Goal: Information Seeking & Learning: Learn about a topic

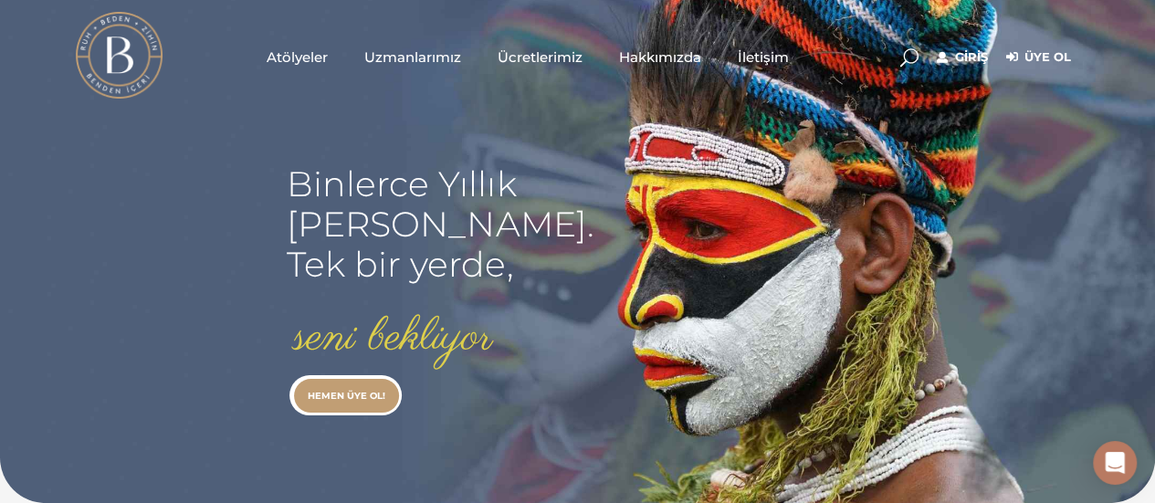
type input "[EMAIL_ADDRESS][DOMAIN_NAME]"
click at [975, 61] on link "Giriş" at bounding box center [962, 58] width 51 height 22
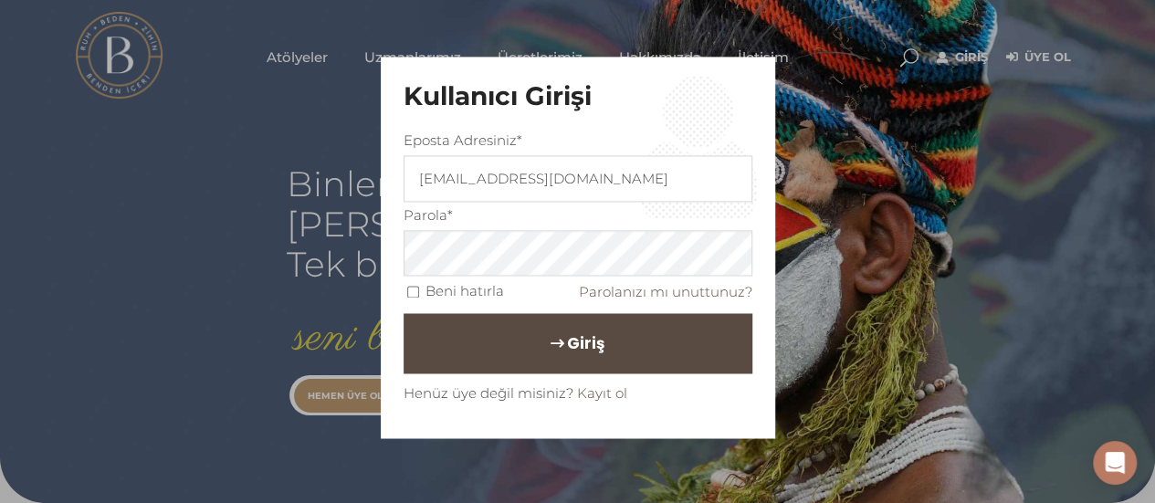
click at [604, 352] on button "Giriş" at bounding box center [578, 344] width 349 height 60
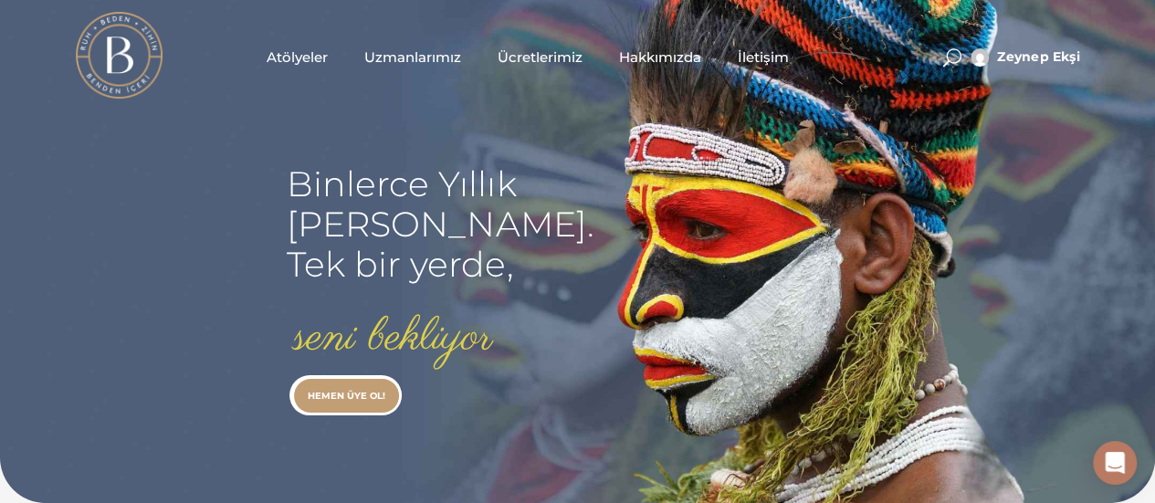
click at [300, 58] on span "Atölyeler" at bounding box center [297, 57] width 61 height 21
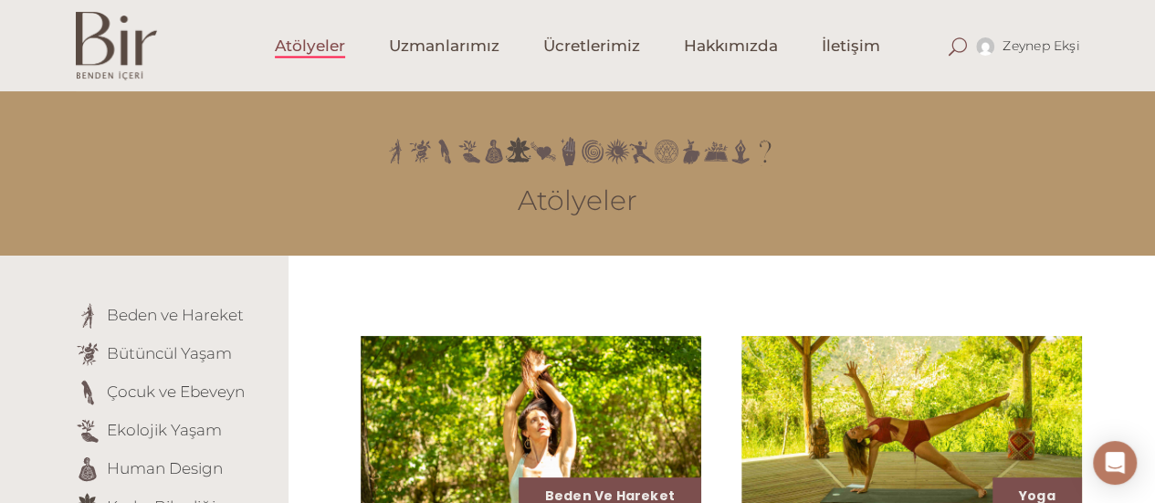
click at [951, 41] on span at bounding box center [958, 46] width 18 height 18
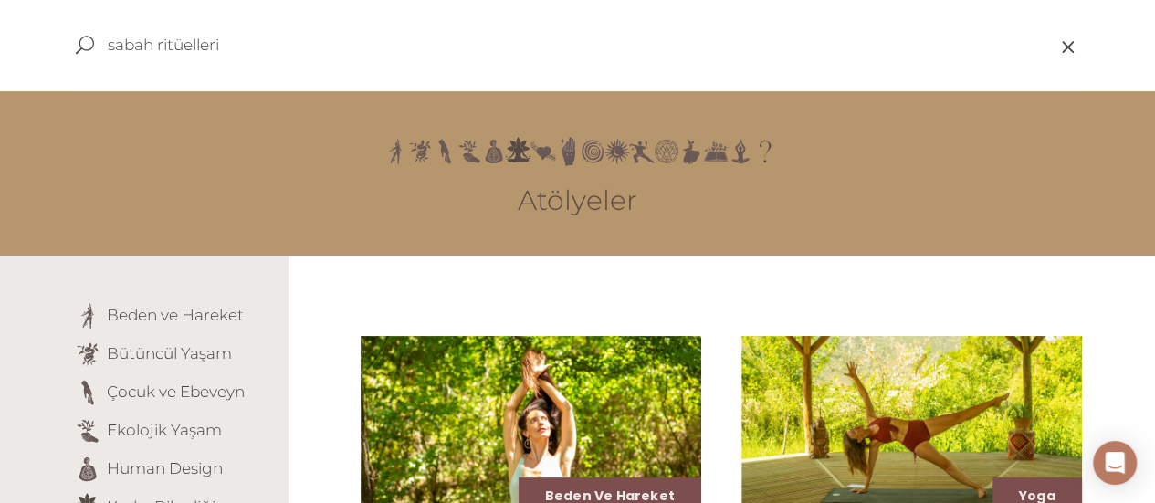
type input "sabah ritüelleri"
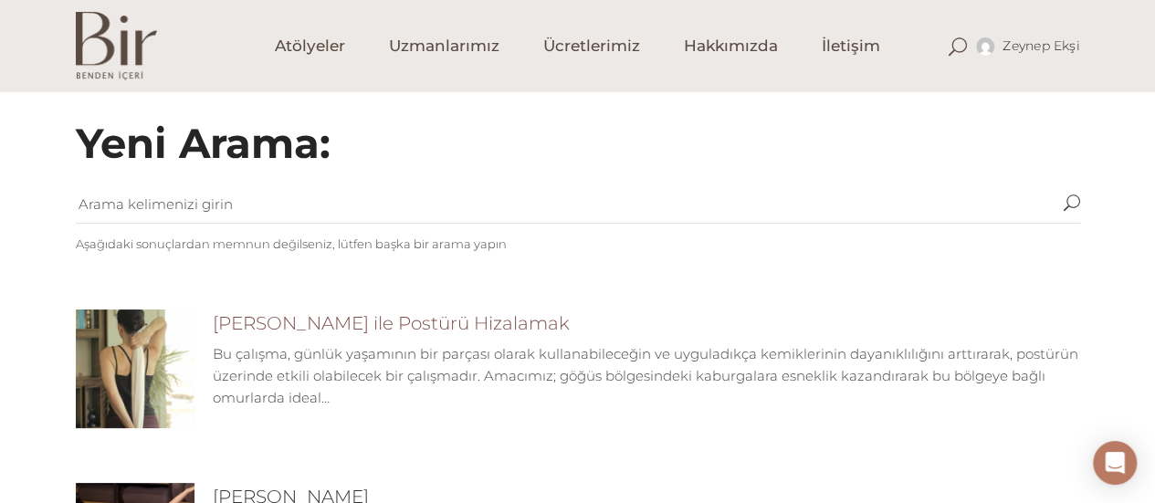
scroll to position [183, 0]
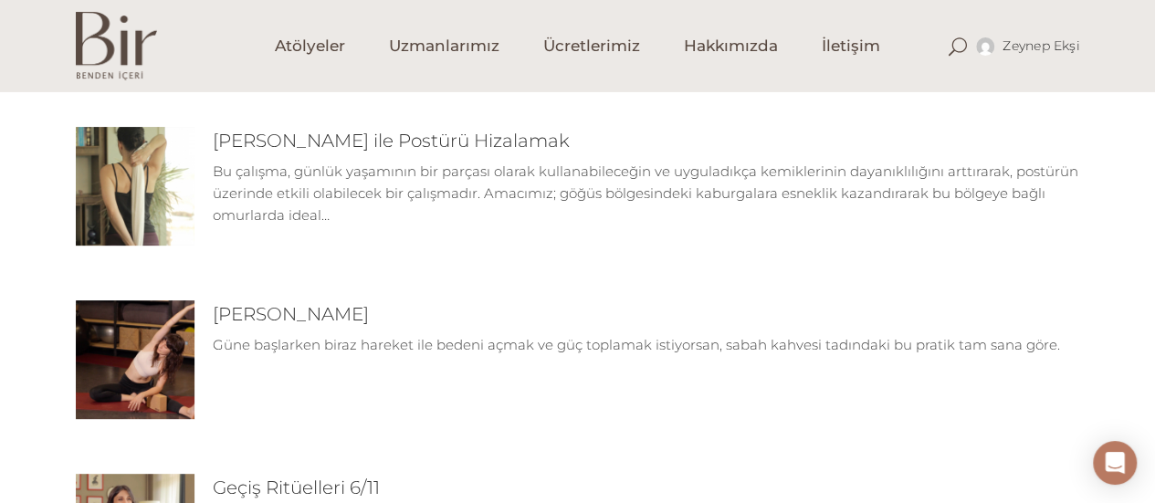
click at [124, 187] on img at bounding box center [135, 186] width 119 height 119
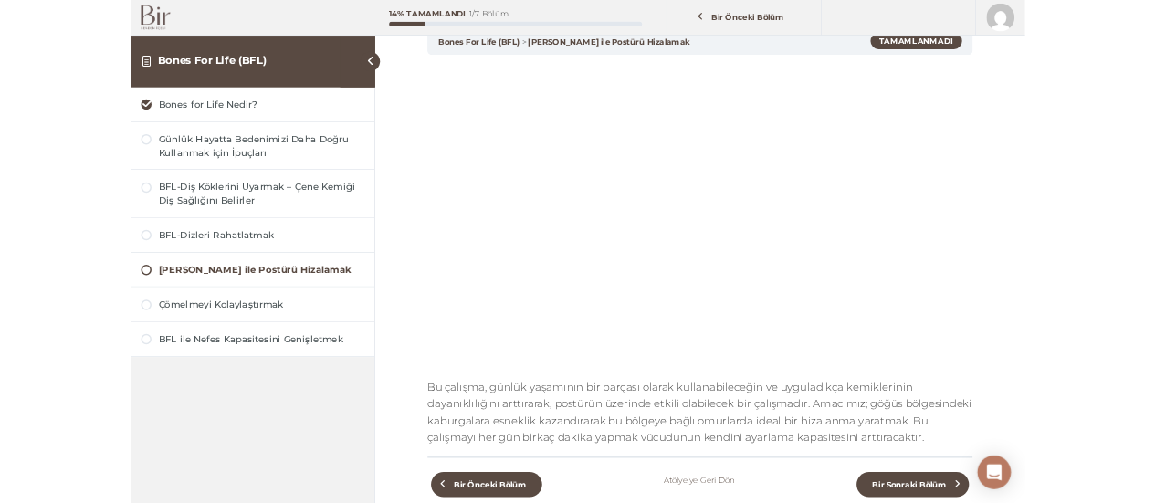
scroll to position [183, 0]
